Goal: Information Seeking & Learning: Find contact information

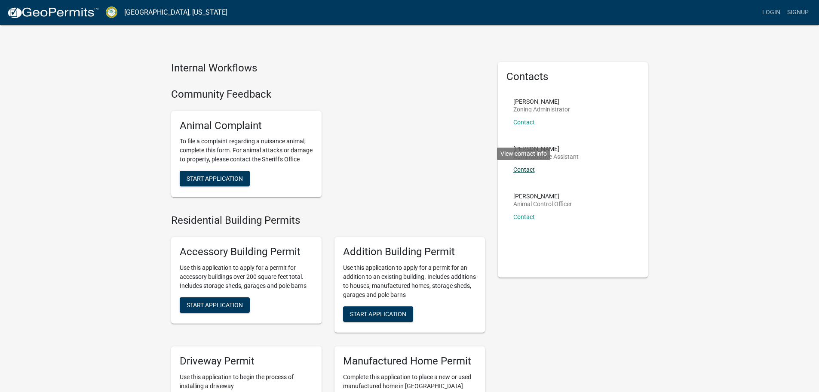
click at [519, 167] on link "Contact" at bounding box center [525, 169] width 22 height 7
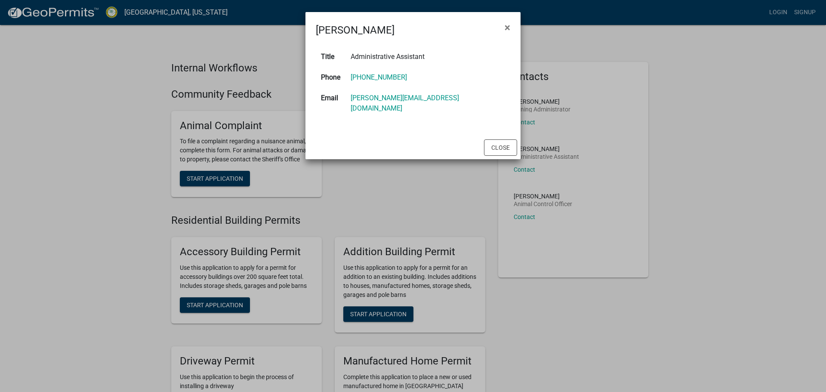
click at [414, 176] on ngb-modal-window "[PERSON_NAME] × Title Administrative Assistant Phone [PHONE_NUMBER] Email [PERS…" at bounding box center [413, 196] width 826 height 392
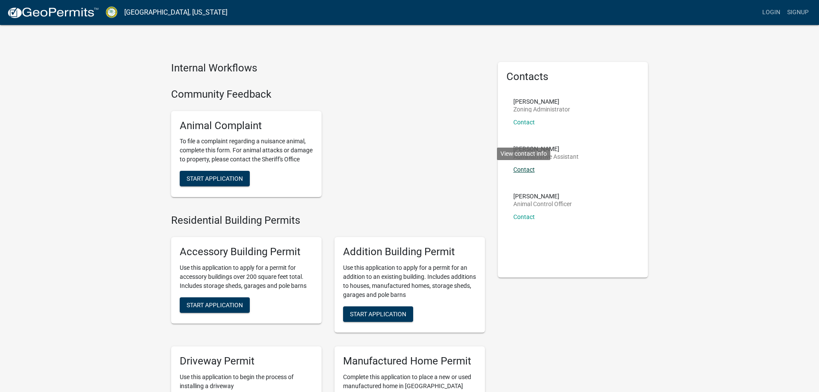
click at [527, 168] on link "Contact" at bounding box center [525, 169] width 22 height 7
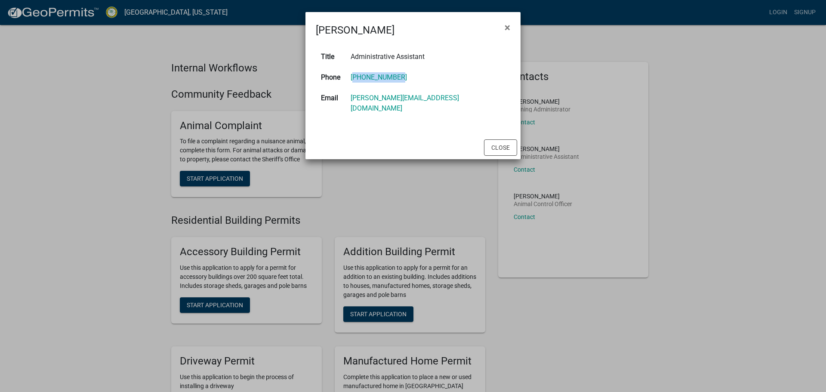
drag, startPoint x: 420, startPoint y: 81, endPoint x: 365, endPoint y: 76, distance: 54.8
click at [365, 76] on td "[PHONE_NUMBER]" at bounding box center [427, 77] width 165 height 21
copy link "[PHONE_NUMBER]"
click at [508, 139] on button "Close" at bounding box center [500, 147] width 33 height 16
